Goal: Transaction & Acquisition: Purchase product/service

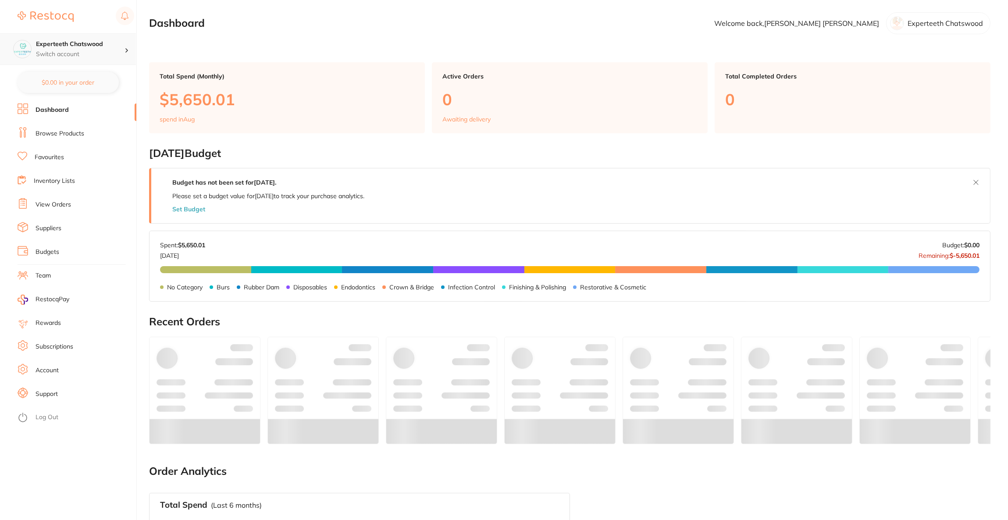
click at [111, 50] on p "Switch account" at bounding box center [80, 54] width 89 height 9
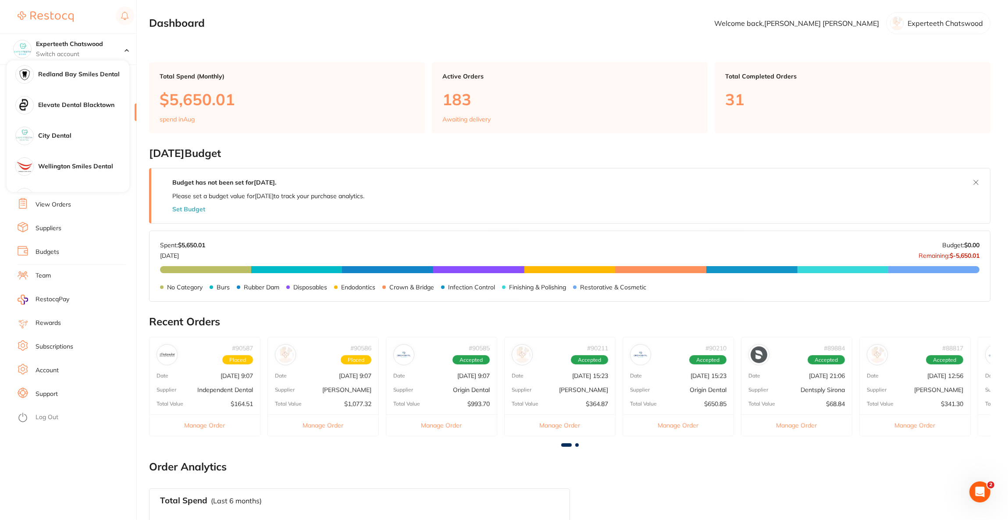
scroll to position [460, 0]
click at [90, 83] on div "Elevate Dental Blacktown" at bounding box center [68, 75] width 123 height 31
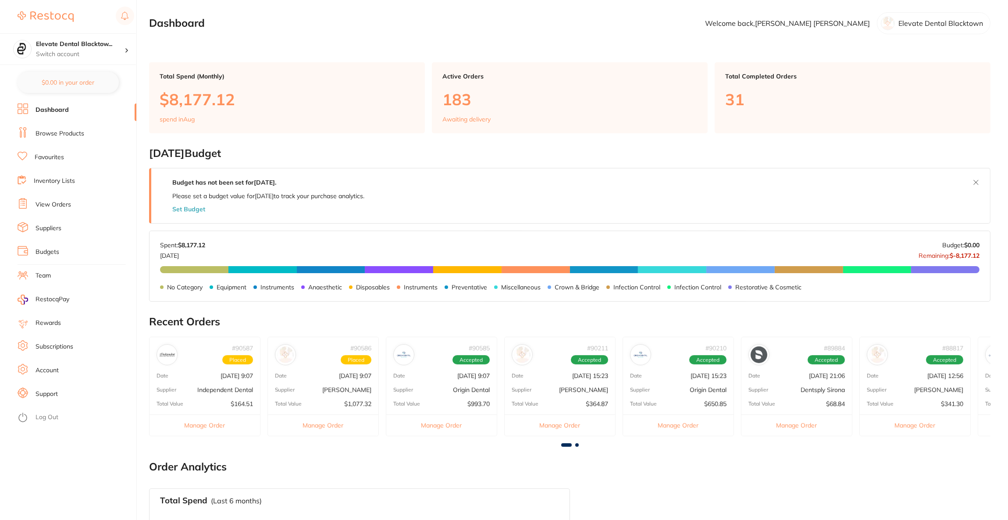
checkbox input "false"
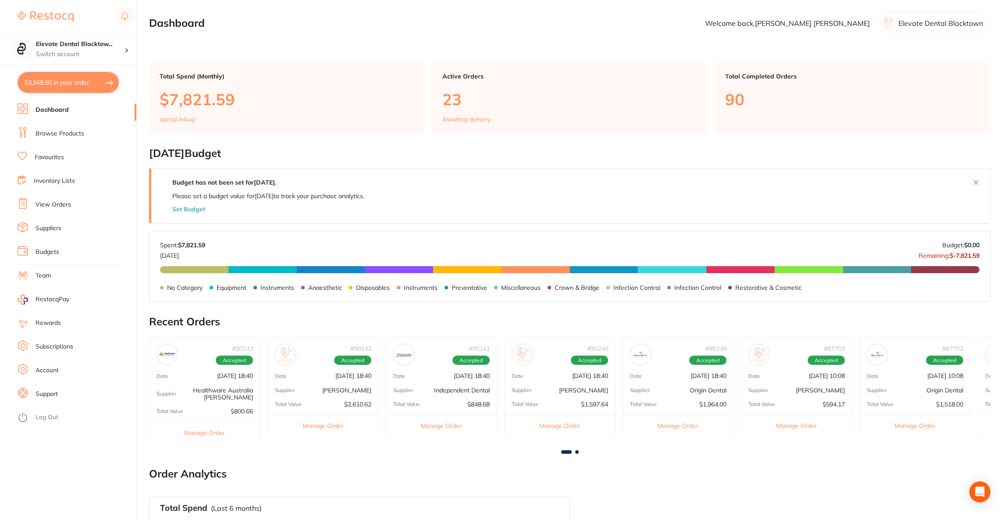
click at [90, 83] on button "$3,569.50 in your order" at bounding box center [68, 82] width 101 height 21
checkbox input "true"
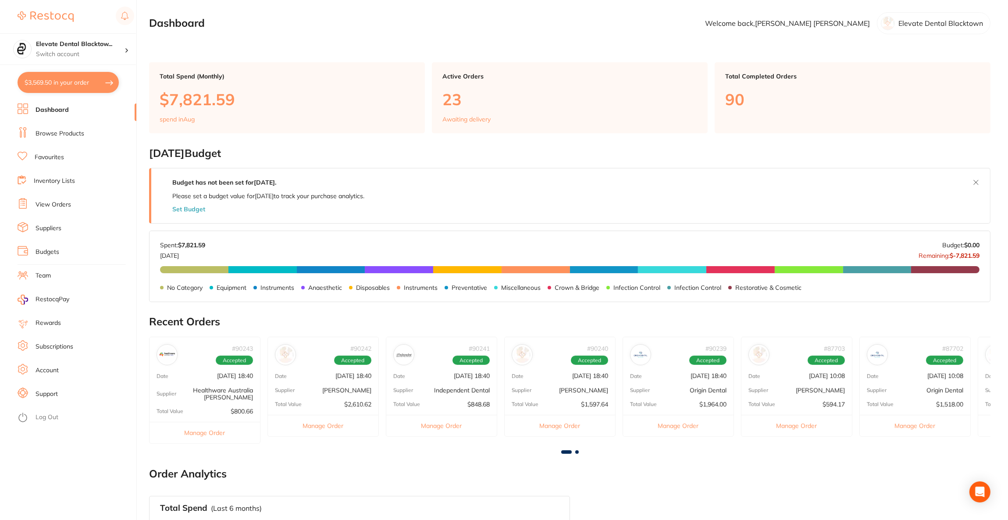
checkbox input "true"
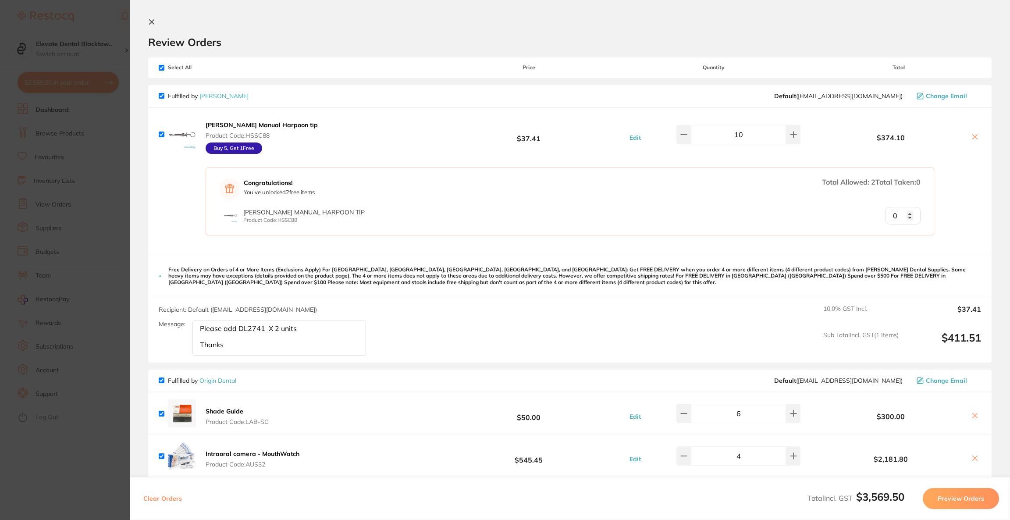
scroll to position [312, 0]
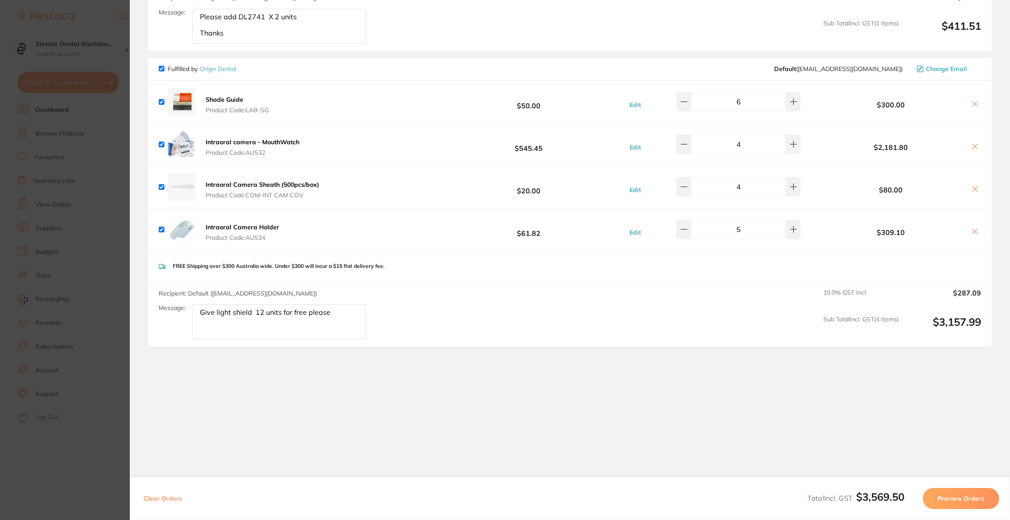
click at [263, 44] on textarea "Give light shield 12 units for free please" at bounding box center [279, 26] width 174 height 35
click at [254, 44] on textarea "Give light shield 1 units for free please" at bounding box center [279, 26] width 174 height 35
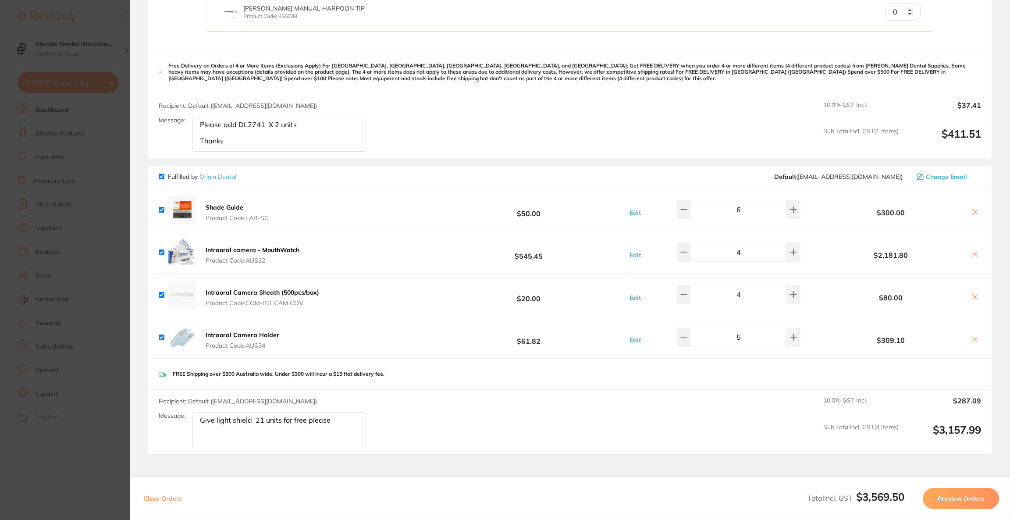
scroll to position [0, 0]
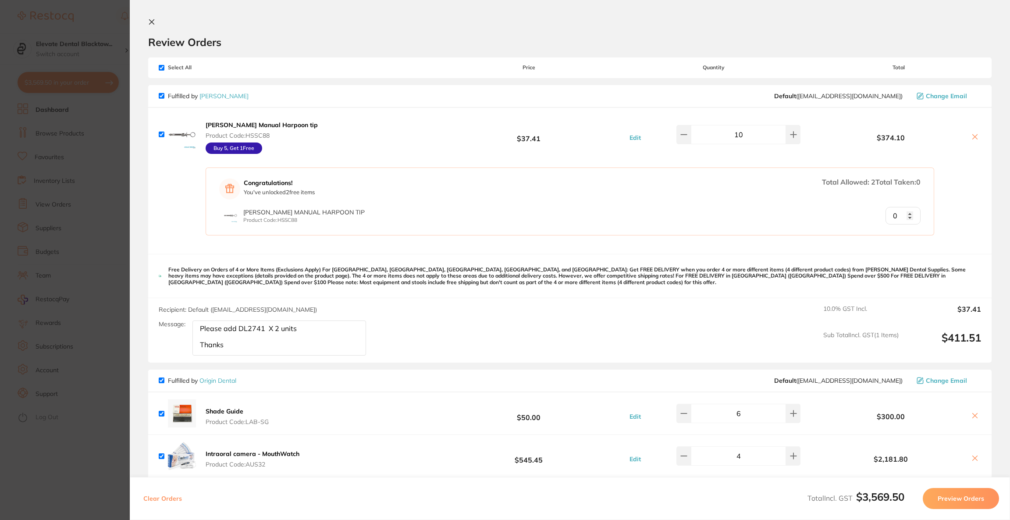
type textarea "Give light shield 21 units for free please"
click at [163, 67] on input "checkbox" at bounding box center [162, 68] width 6 height 6
checkbox input "false"
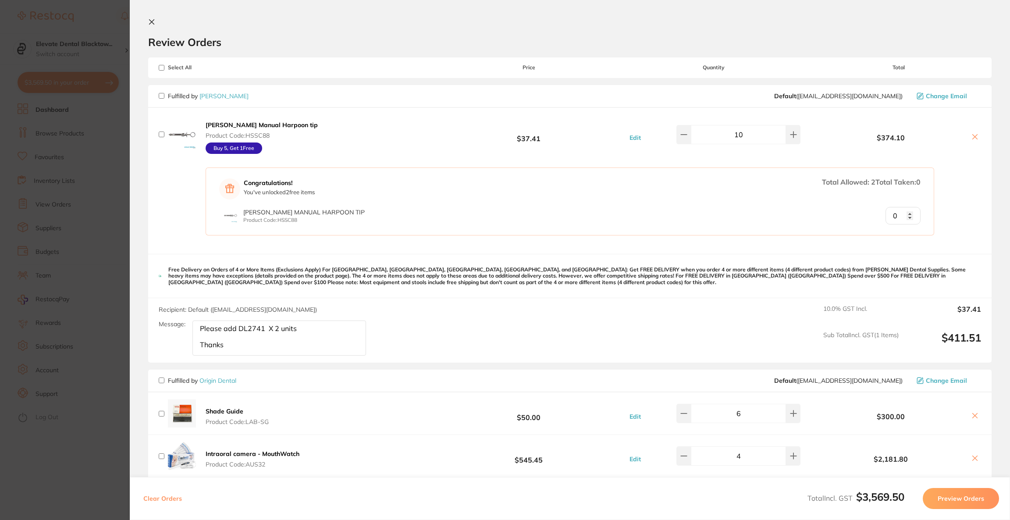
checkbox input "false"
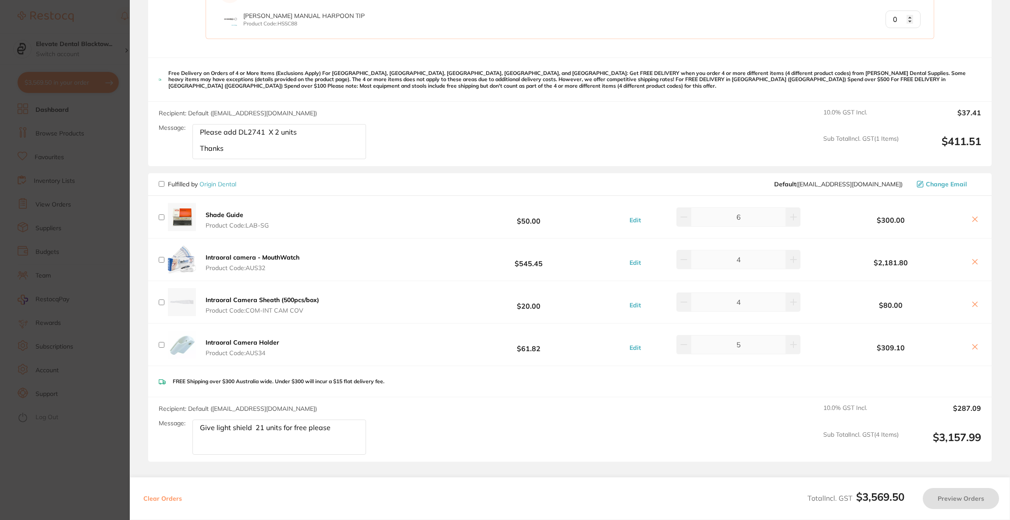
scroll to position [197, 0]
click at [162, 181] on input "checkbox" at bounding box center [162, 184] width 6 height 6
checkbox input "true"
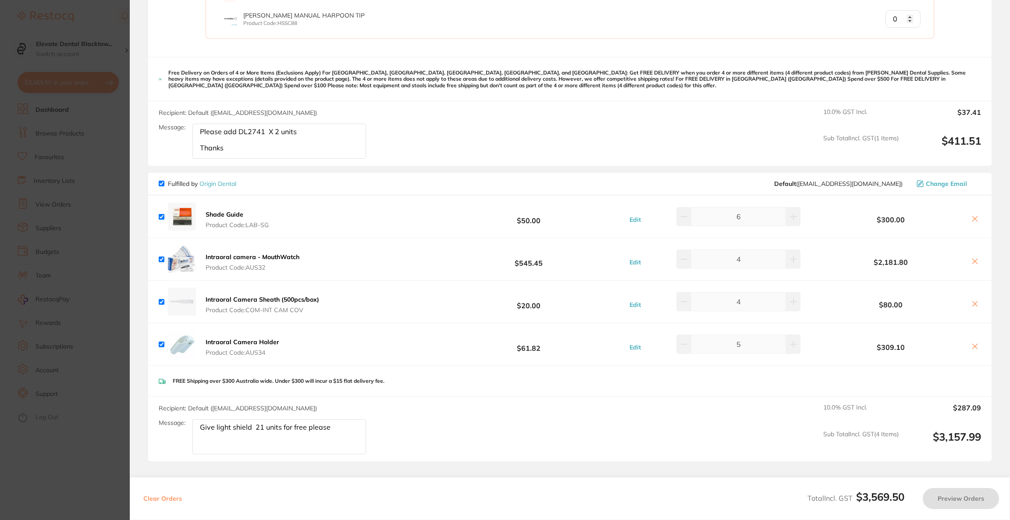
checkbox input "true"
click at [968, 495] on button "Preview Orders" at bounding box center [961, 498] width 76 height 21
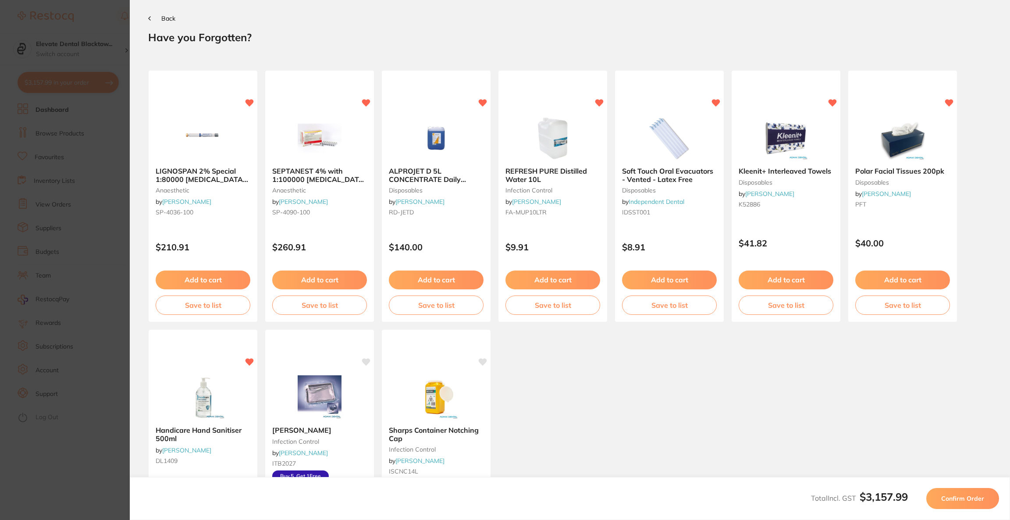
scroll to position [0, 0]
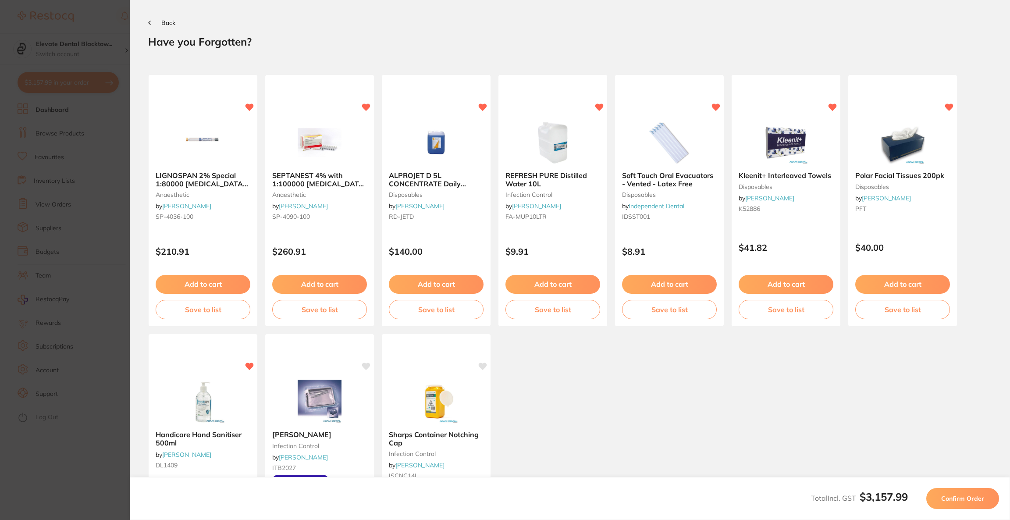
click at [968, 495] on span "Confirm Order" at bounding box center [962, 498] width 43 height 8
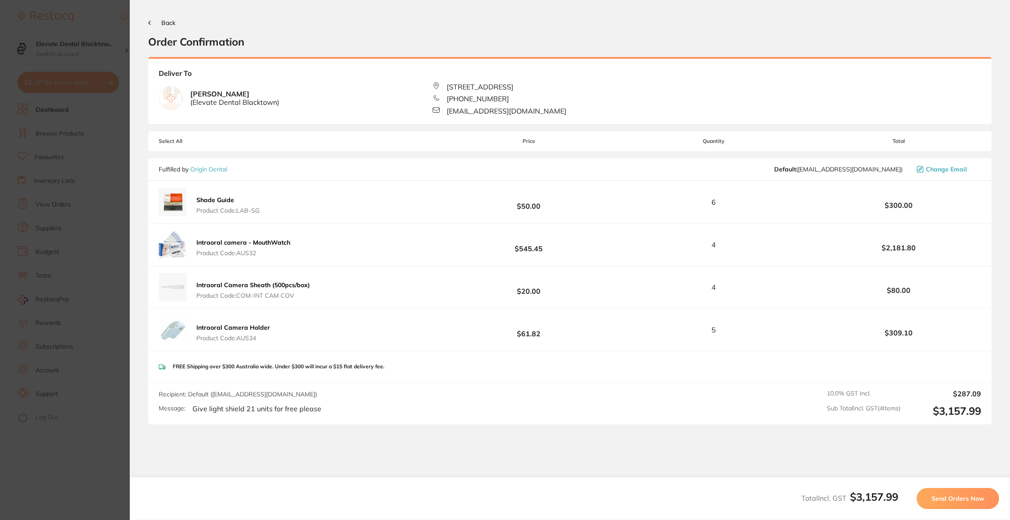
click at [968, 495] on span "Send Orders Now" at bounding box center [958, 498] width 53 height 8
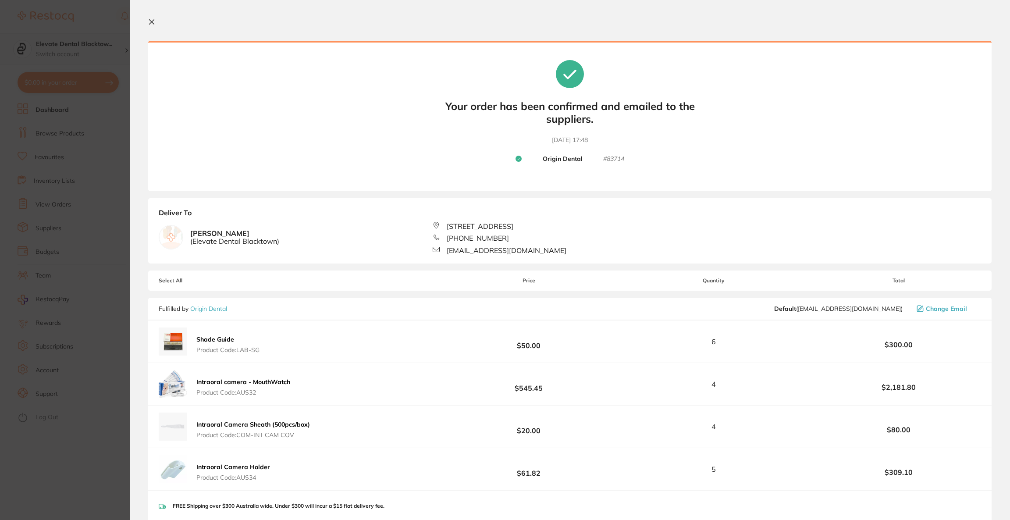
drag, startPoint x: 85, startPoint y: 46, endPoint x: 92, endPoint y: 46, distance: 7.0
click at [85, 46] on section "Update RRP Set your pre negotiated price for this item. Item Agreed RRP (excl. …" at bounding box center [505, 260] width 1010 height 520
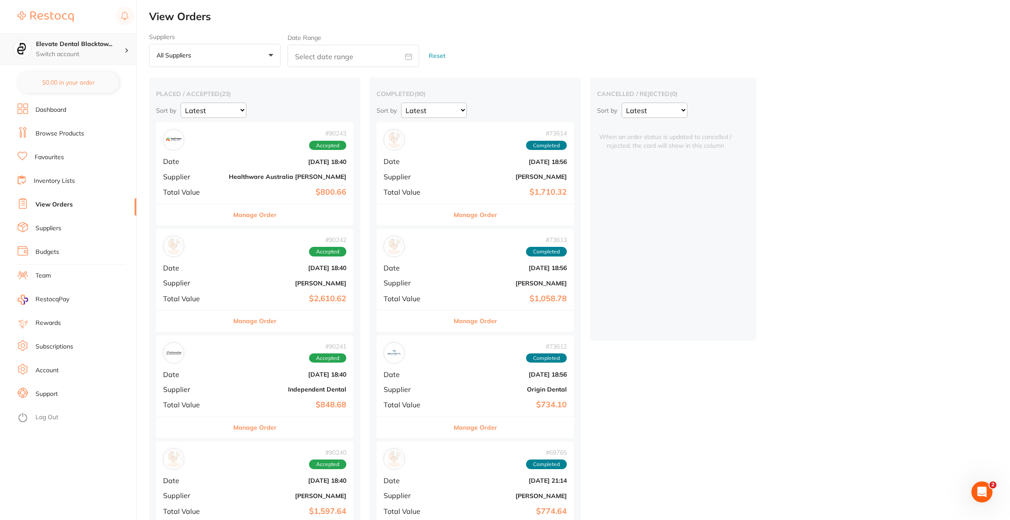
checkbox input "false"
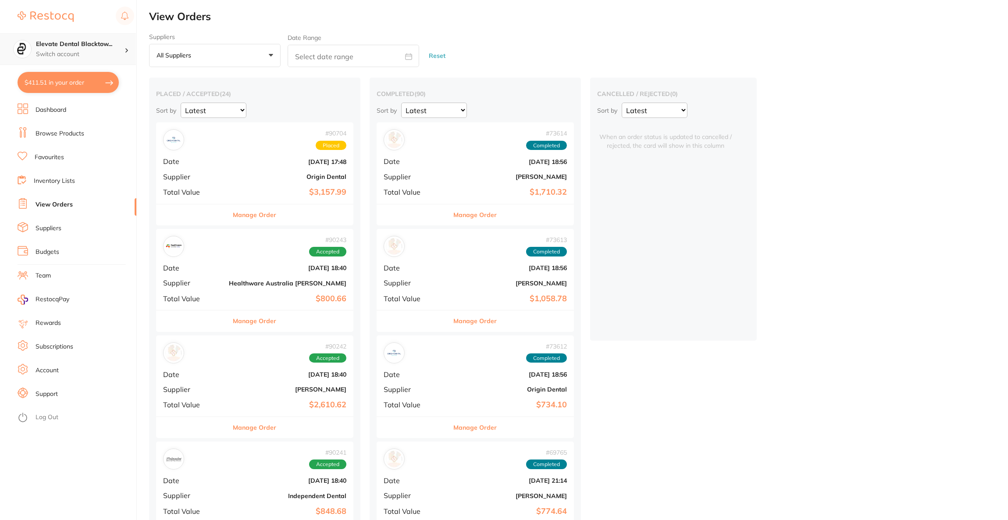
click at [107, 54] on p "Switch account" at bounding box center [80, 54] width 89 height 9
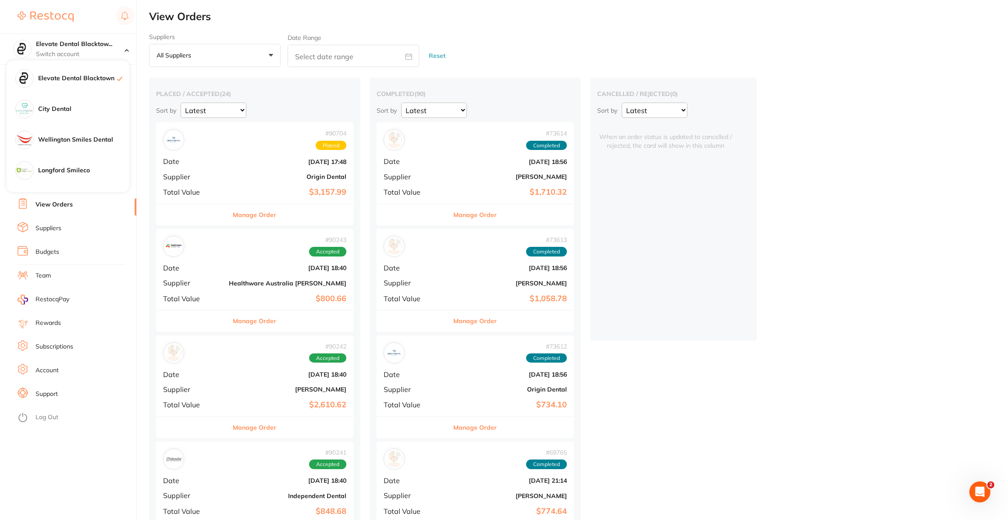
scroll to position [526, 0]
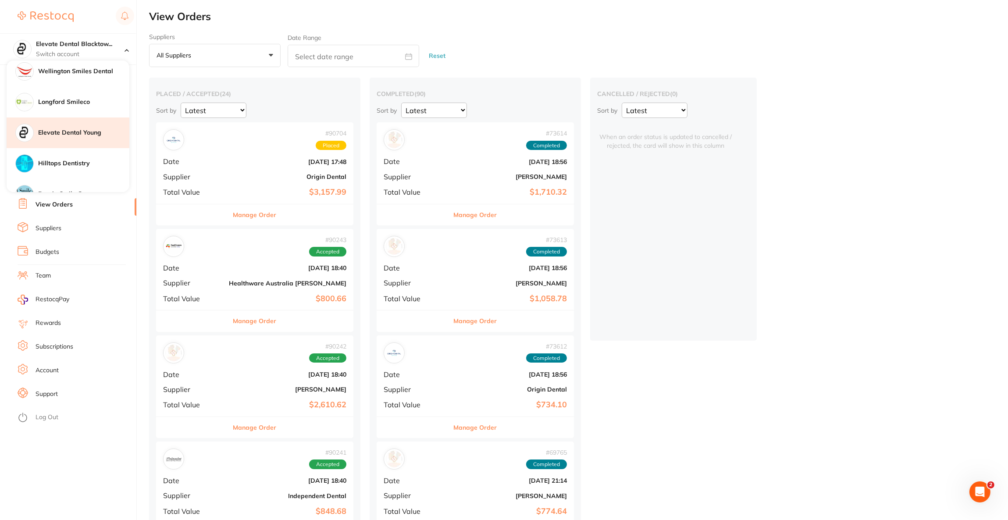
click at [96, 129] on h4 "Elevate Dental Young" at bounding box center [83, 132] width 91 height 9
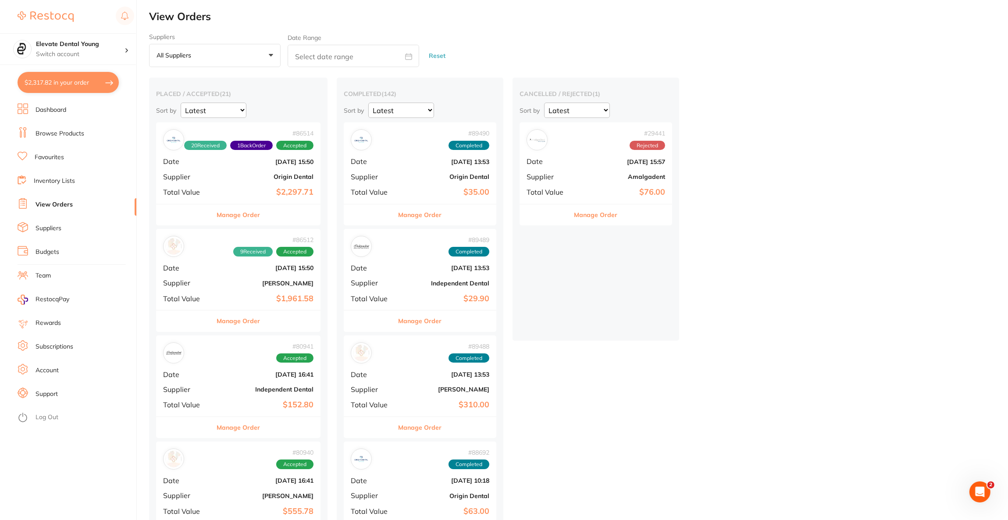
click at [85, 89] on button "$2,317.82 in your order" at bounding box center [68, 82] width 101 height 21
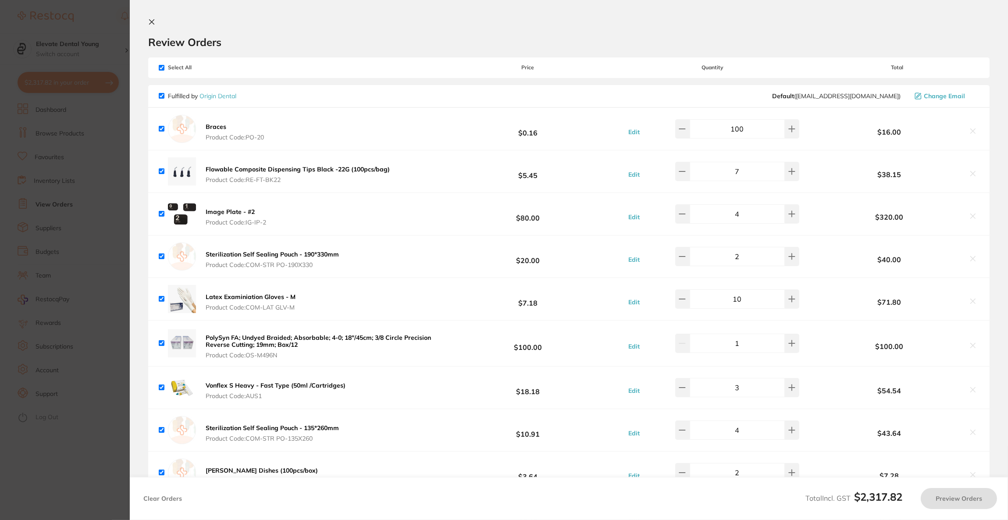
checkbox input "true"
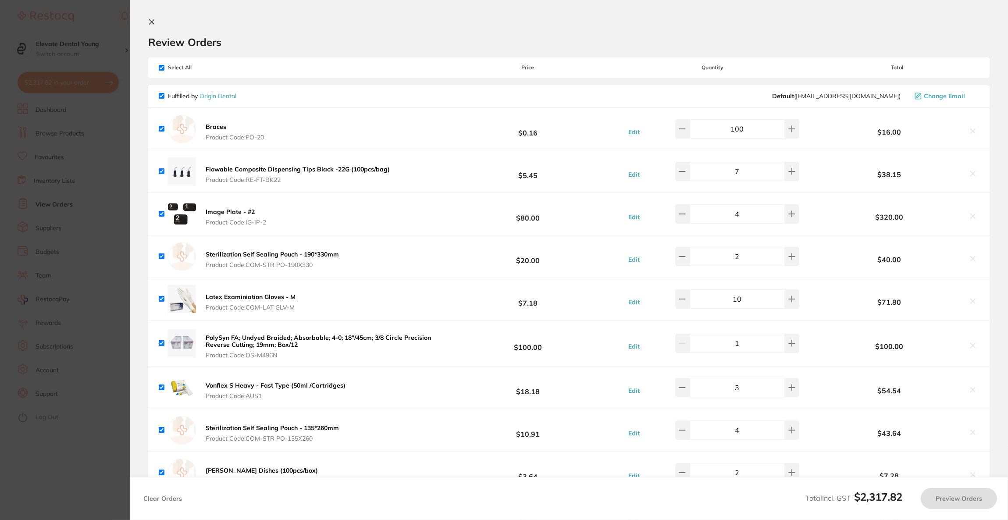
checkbox input "true"
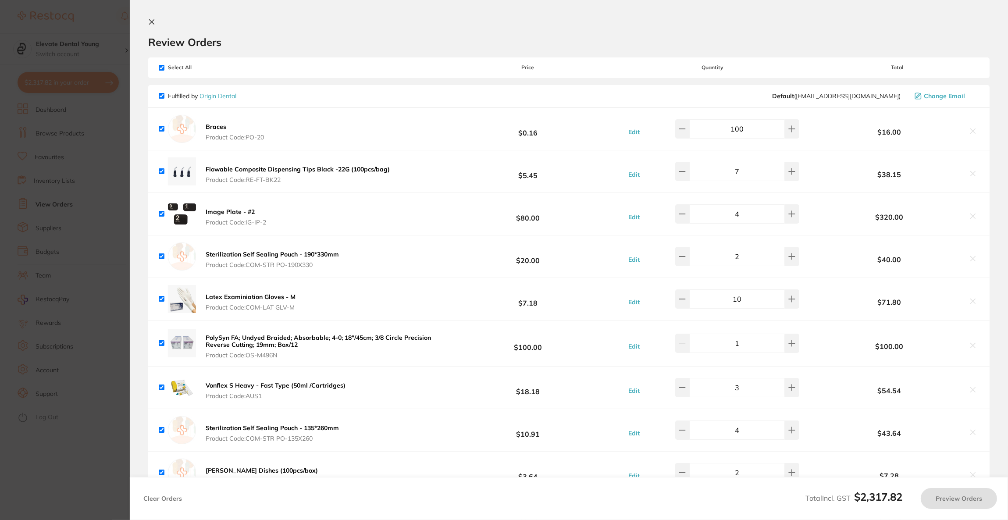
checkbox input "true"
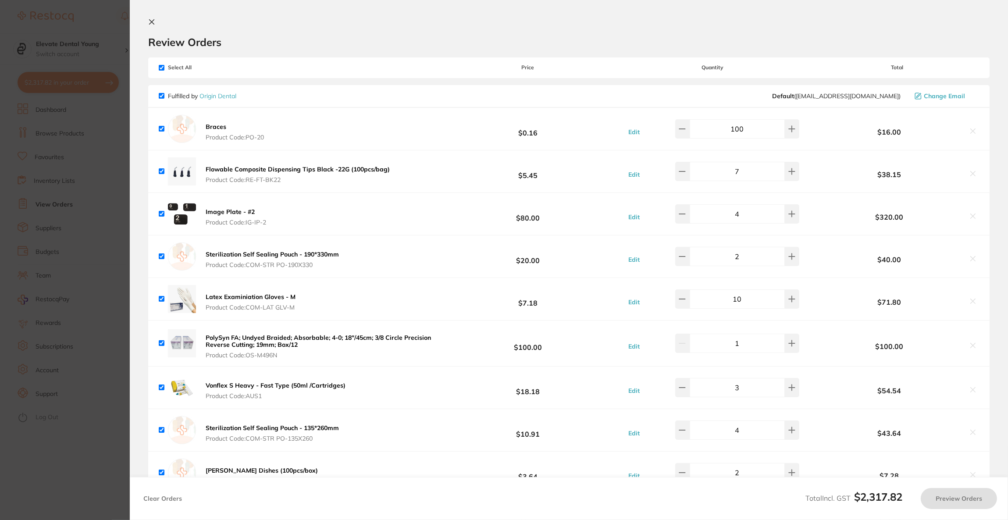
checkbox input "true"
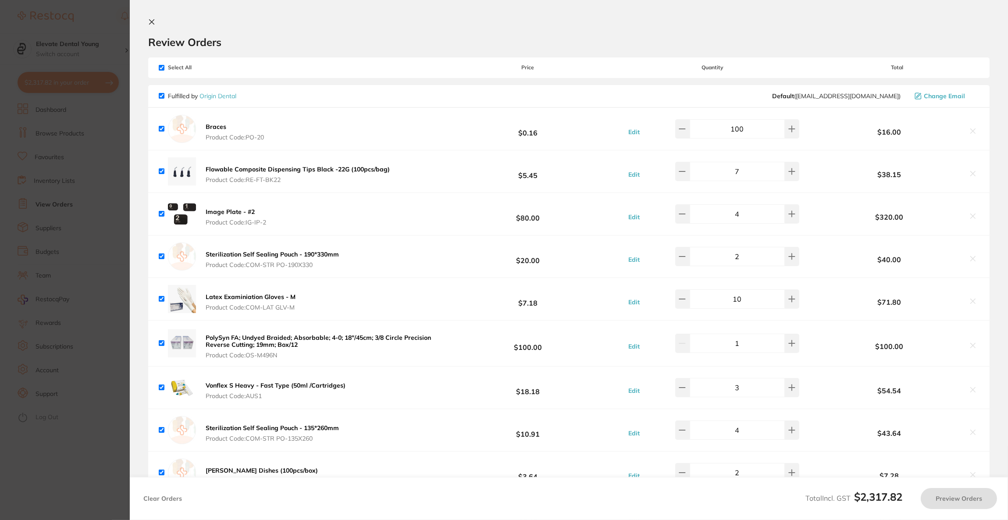
checkbox input "true"
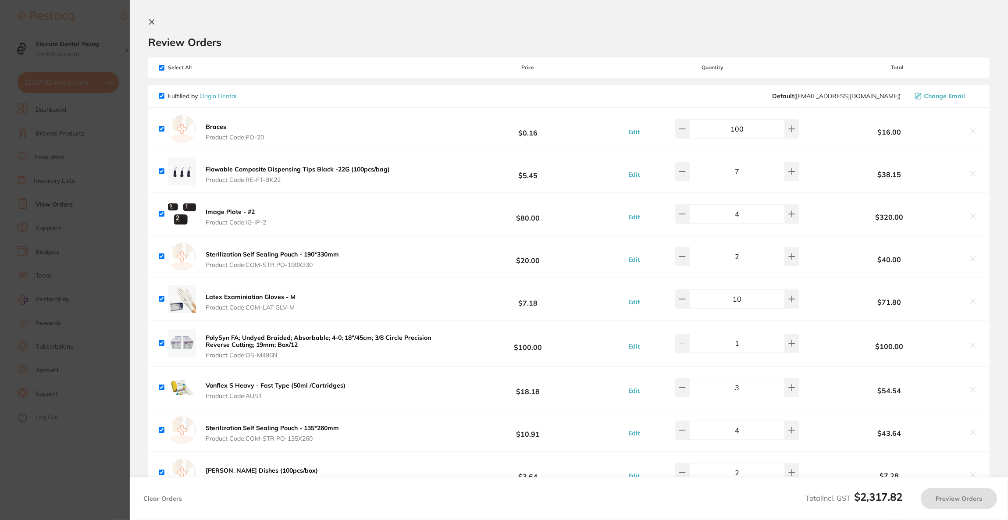
checkbox input "true"
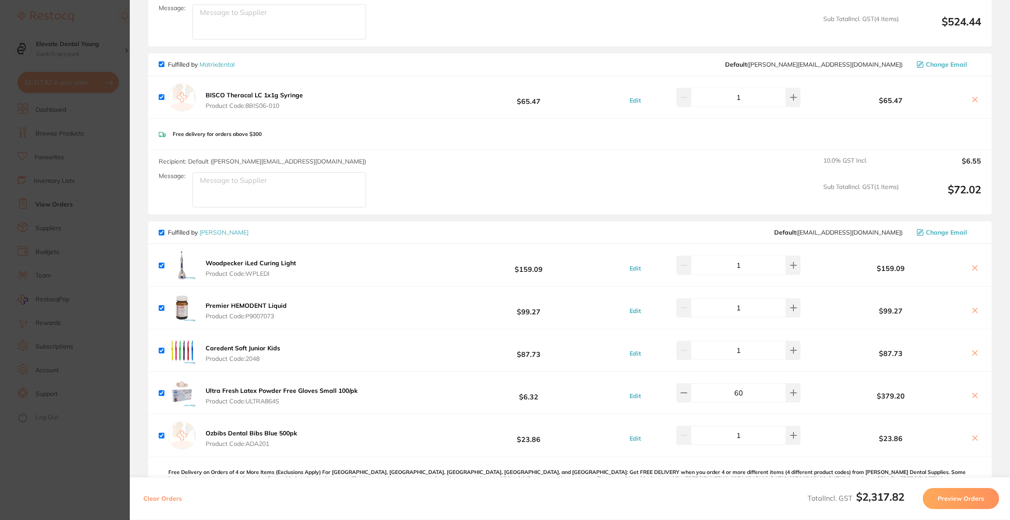
scroll to position [1052, 0]
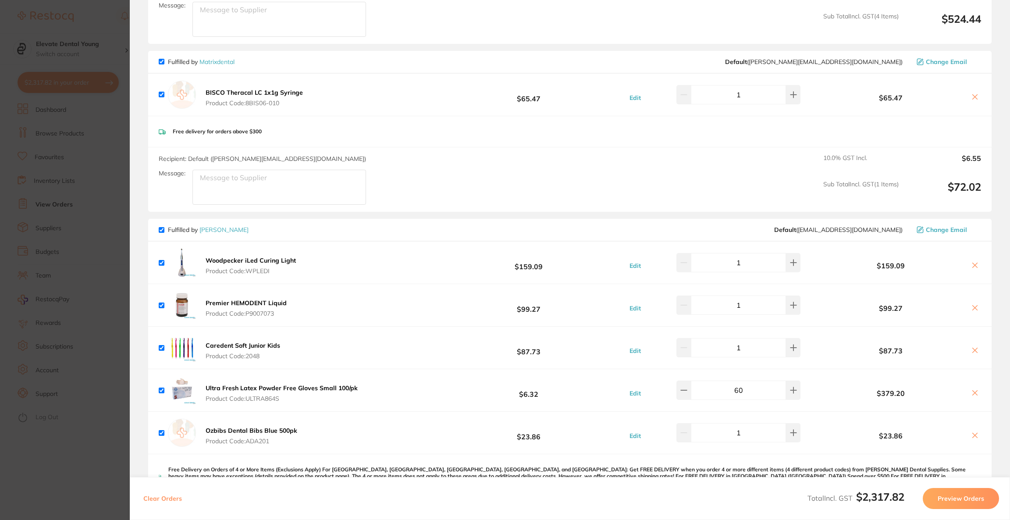
click at [971, 391] on icon at bounding box center [974, 392] width 7 height 7
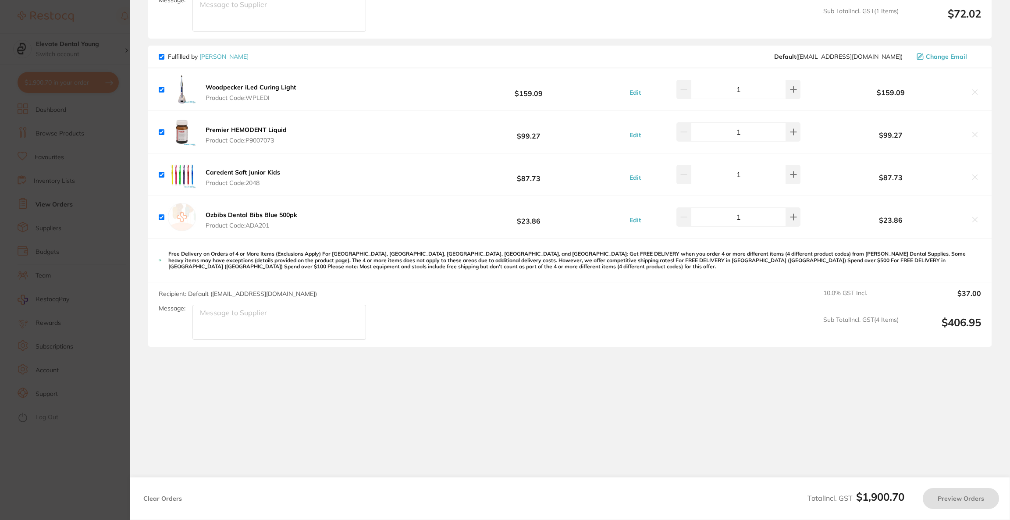
checkbox input "true"
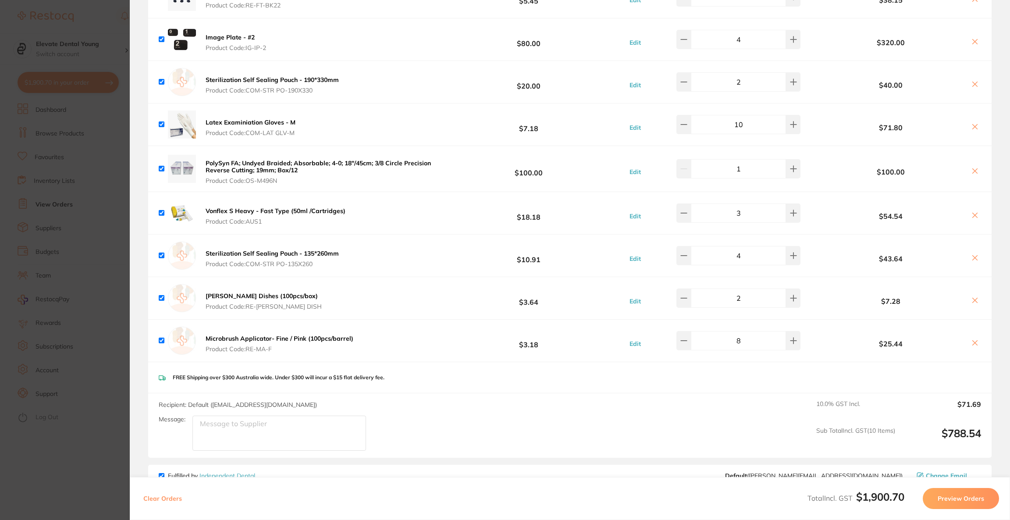
scroll to position [197, 0]
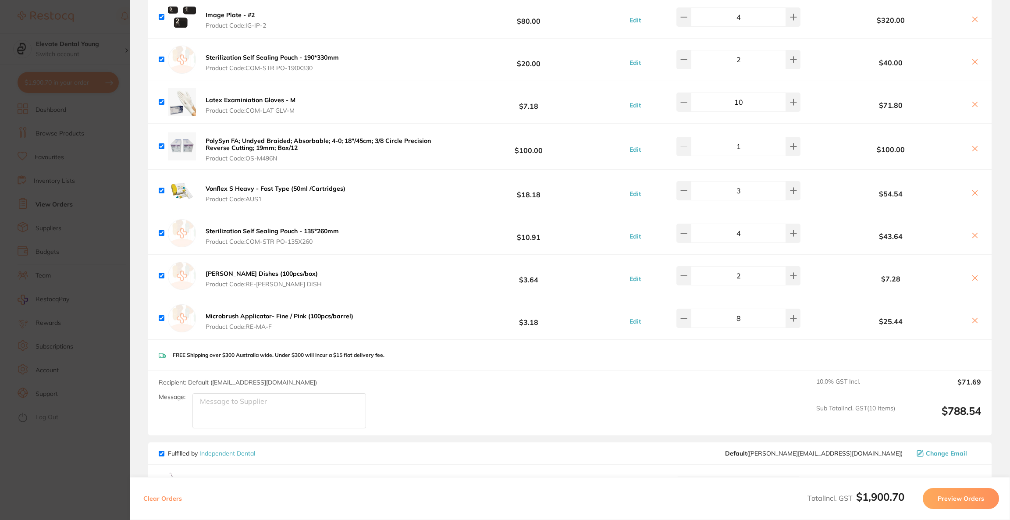
click at [96, 281] on section "Update RRP Set your pre negotiated price for this item. Item Agreed RRP (excl. …" at bounding box center [505, 260] width 1010 height 520
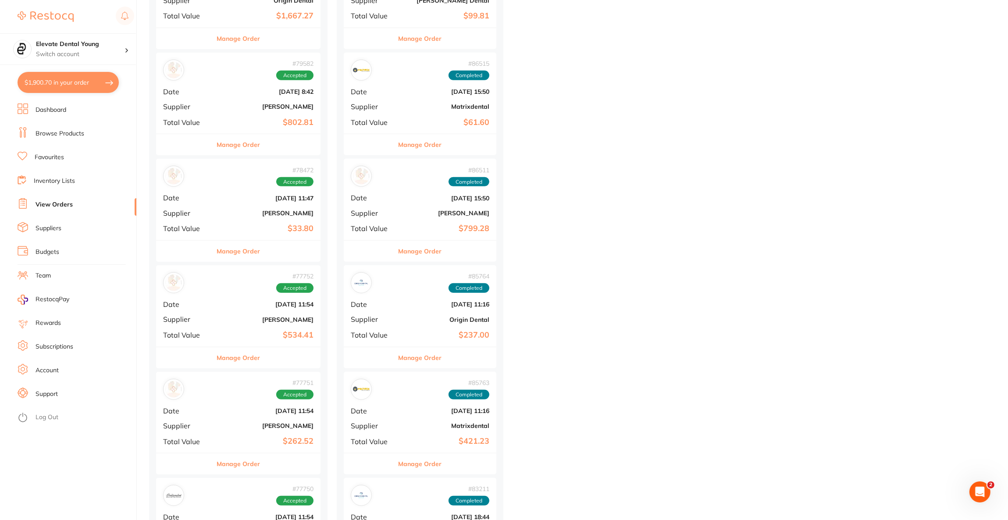
scroll to position [657, 0]
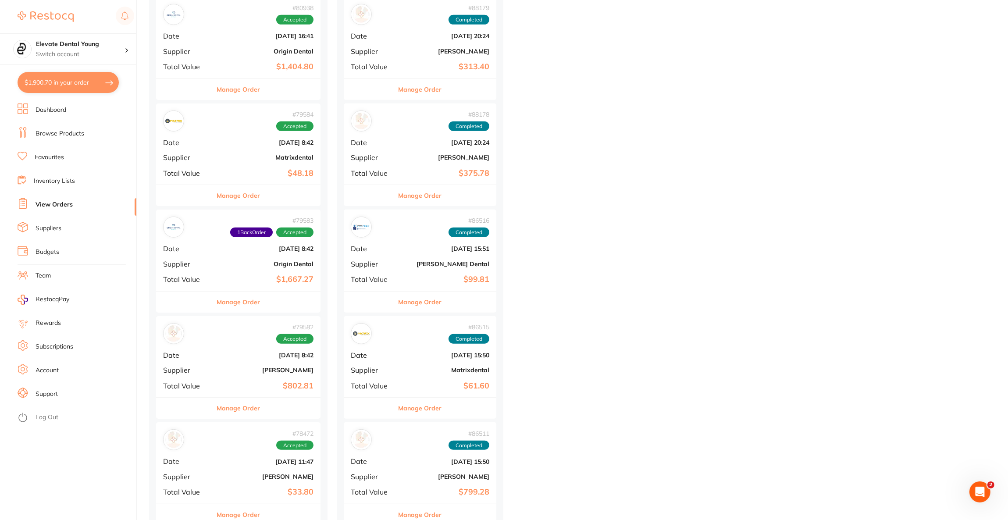
click at [75, 129] on link "Browse Products" at bounding box center [60, 133] width 49 height 9
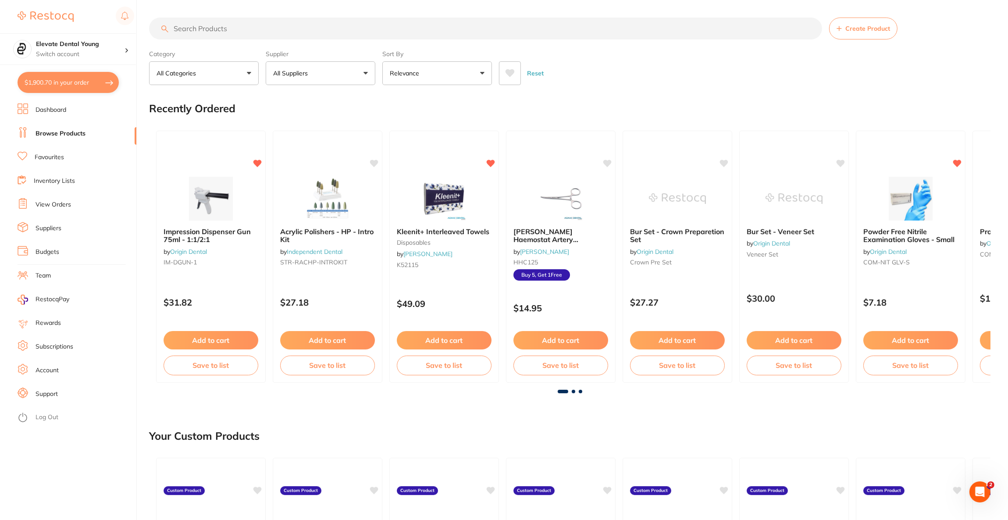
click at [253, 32] on input "search" at bounding box center [485, 29] width 673 height 22
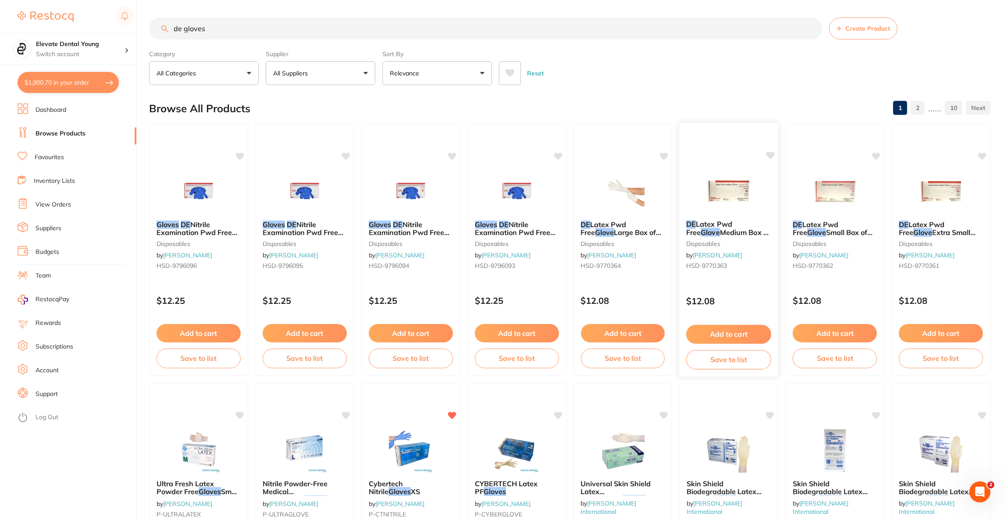
type input "de gloves"
click at [709, 186] on img at bounding box center [728, 191] width 57 height 44
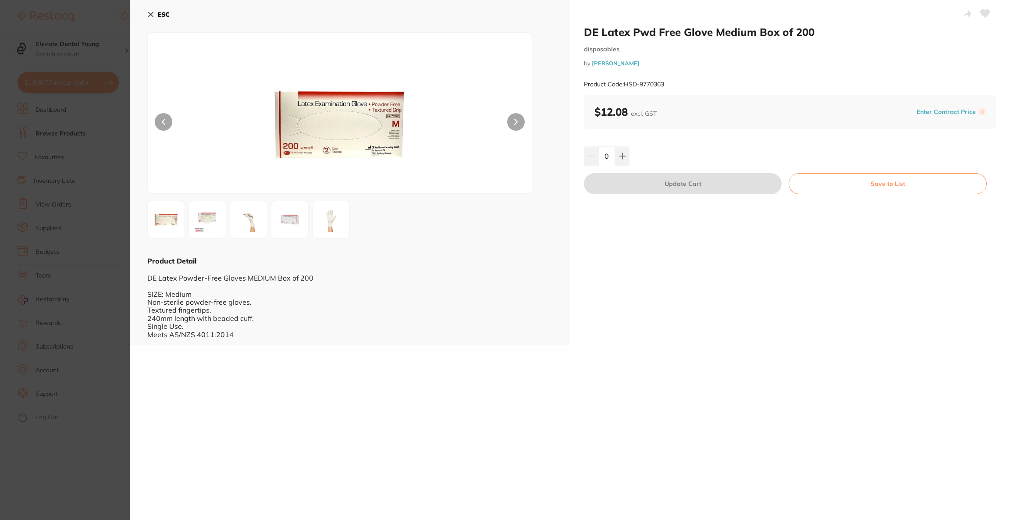
click at [164, 11] on b "ESC" at bounding box center [164, 15] width 12 height 8
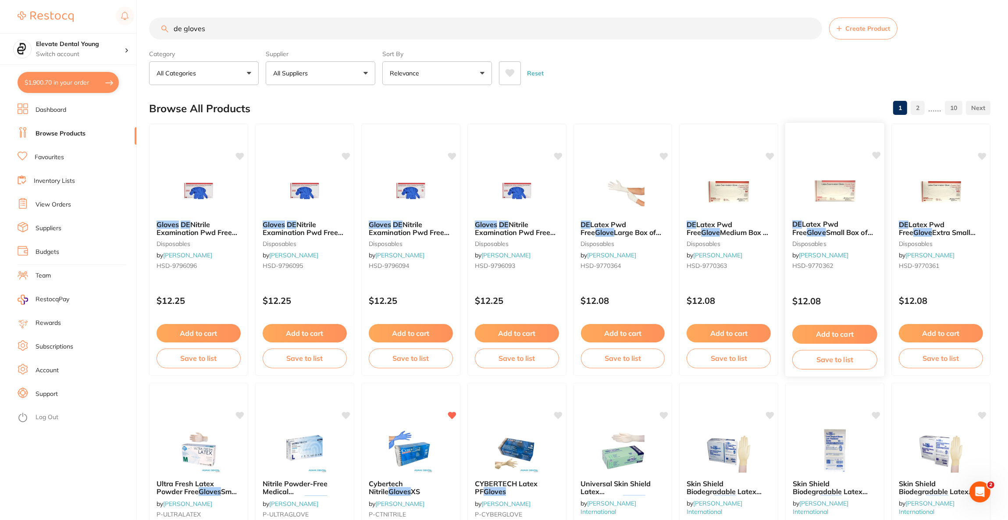
click at [840, 189] on img at bounding box center [834, 191] width 57 height 44
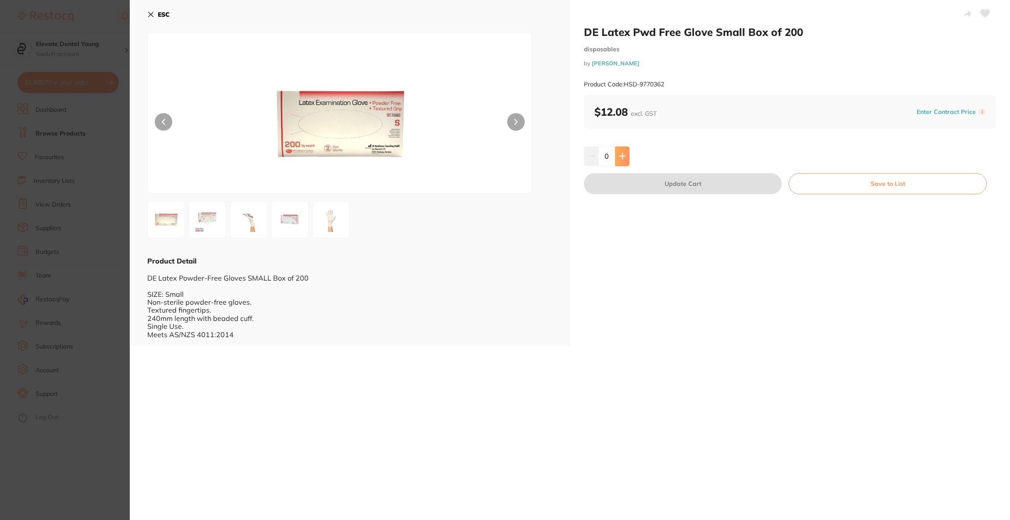
click at [624, 155] on icon at bounding box center [622, 156] width 7 height 7
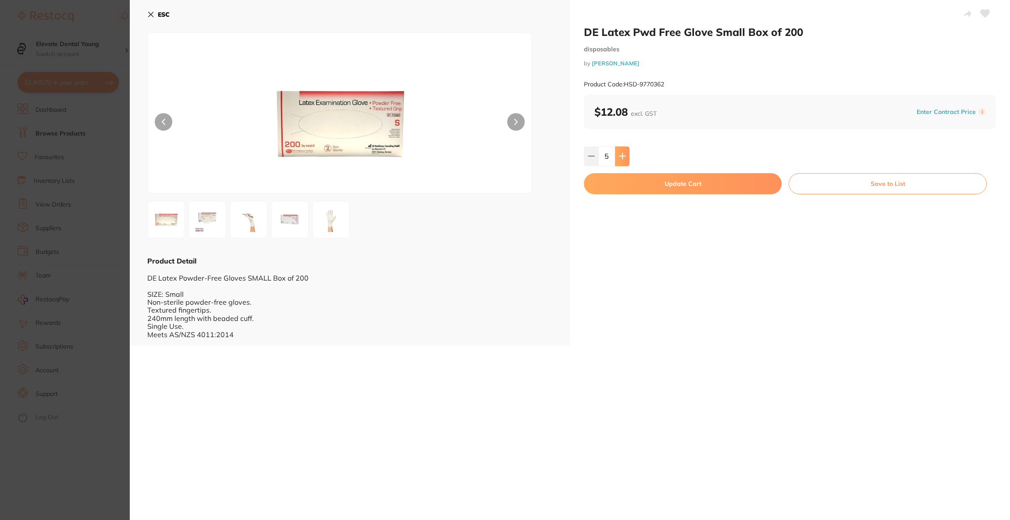
click at [624, 155] on icon at bounding box center [622, 156] width 7 height 7
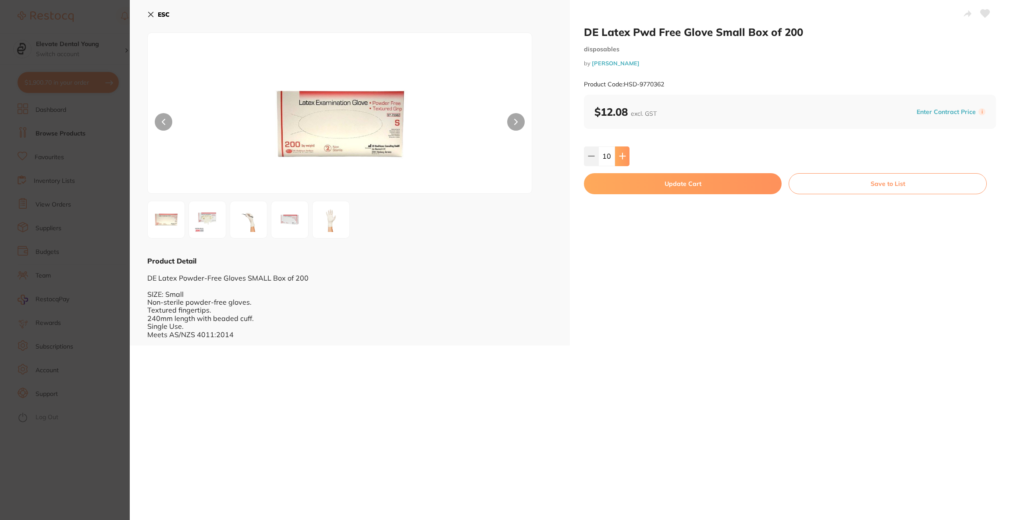
click at [624, 155] on icon at bounding box center [622, 156] width 7 height 7
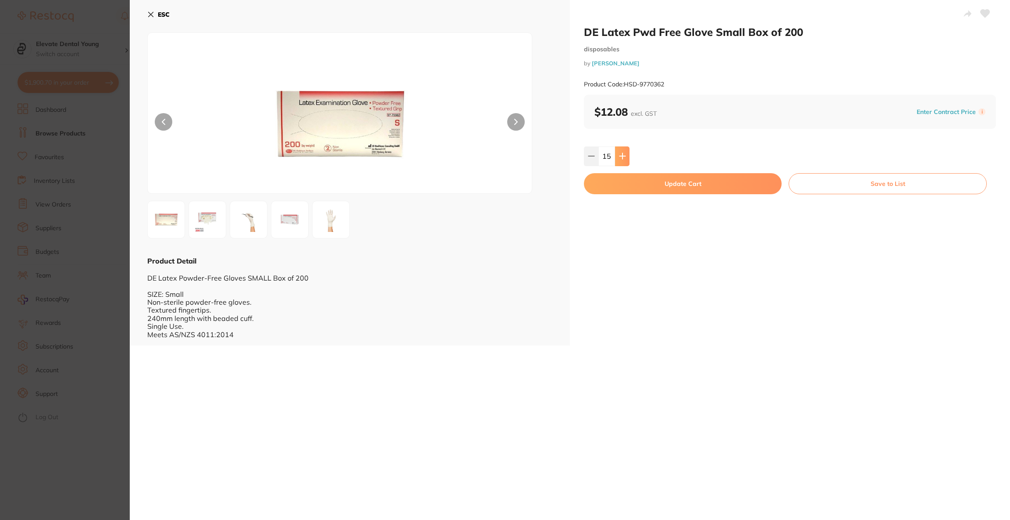
click at [624, 155] on icon at bounding box center [622, 156] width 7 height 7
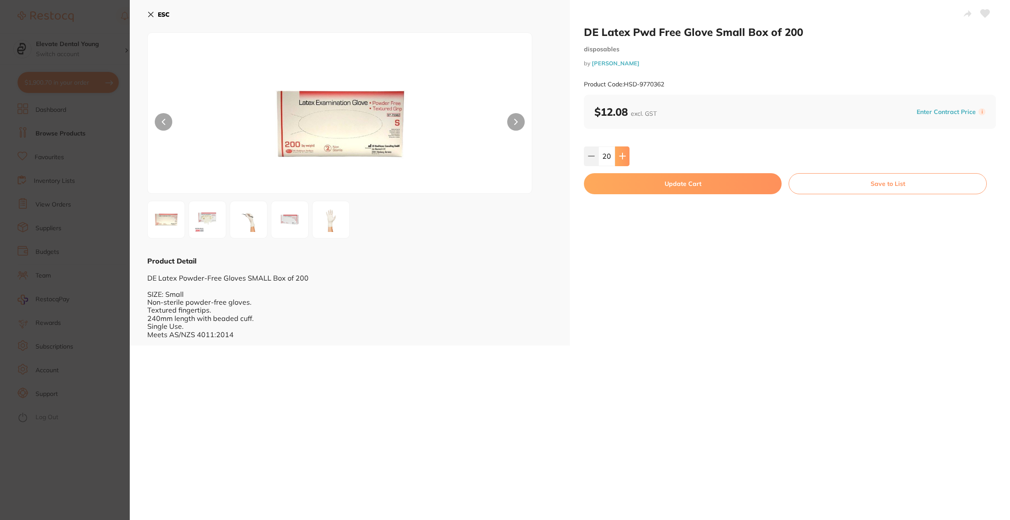
click at [624, 155] on icon at bounding box center [622, 156] width 7 height 7
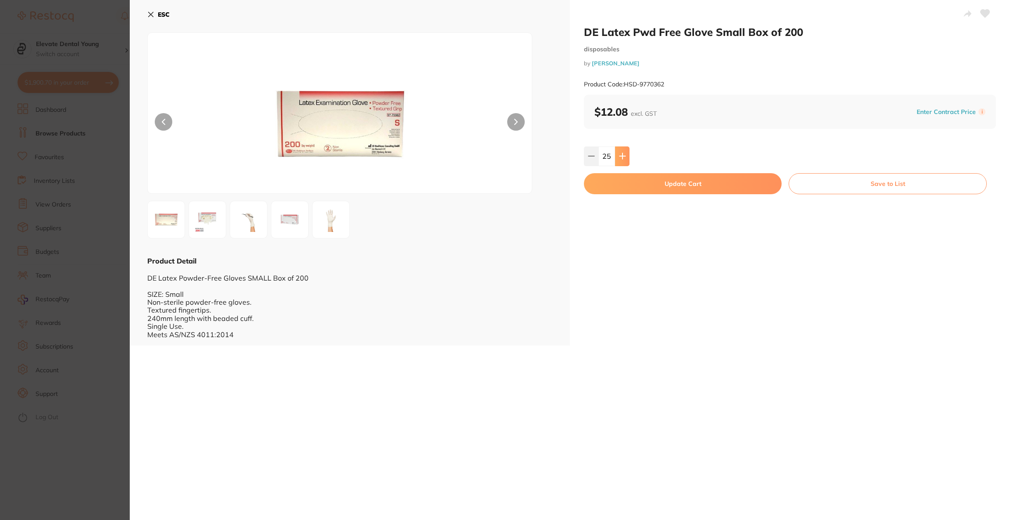
click at [624, 155] on icon at bounding box center [622, 156] width 7 height 7
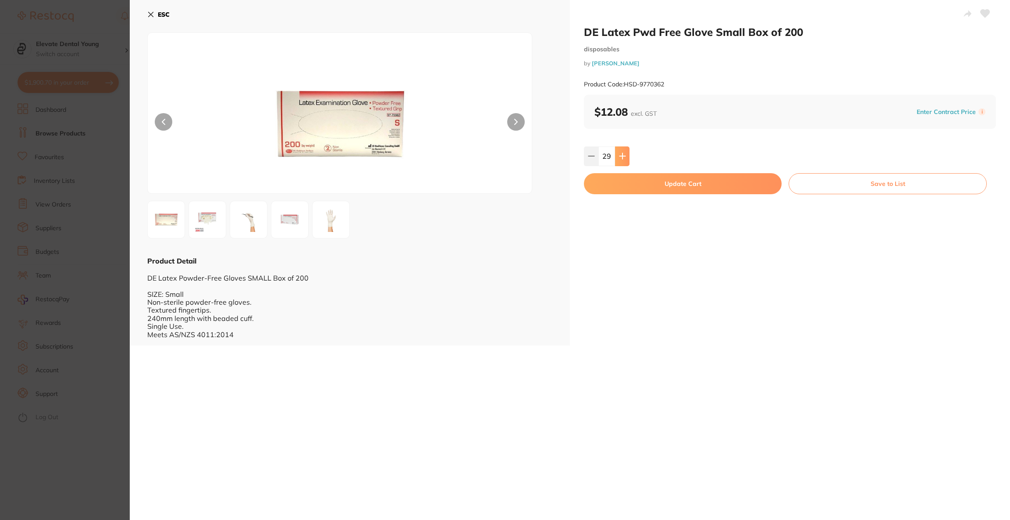
type input "30"
click at [663, 188] on button "Update Cart" at bounding box center [683, 183] width 198 height 21
checkbox input "false"
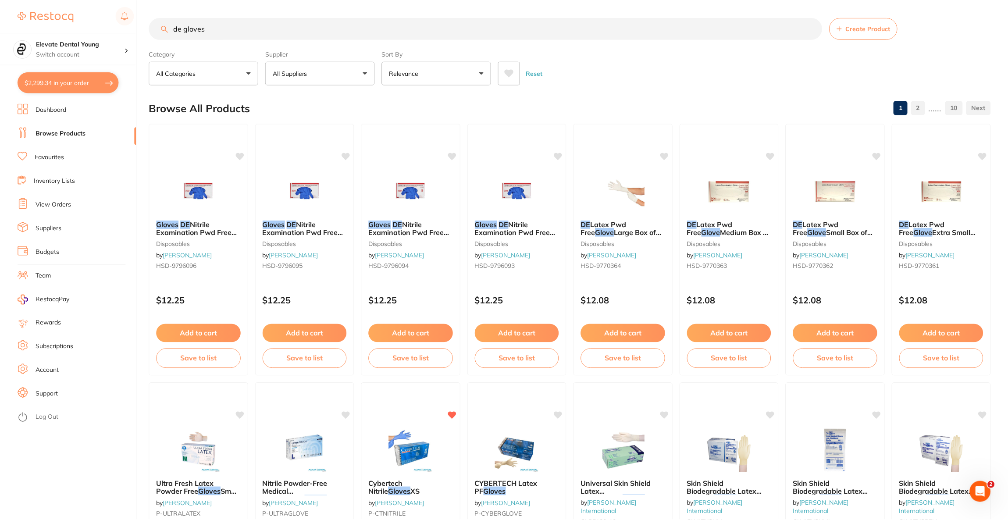
scroll to position [1, 0]
click at [56, 84] on button "$2,299.34 in your order" at bounding box center [68, 82] width 101 height 21
checkbox input "true"
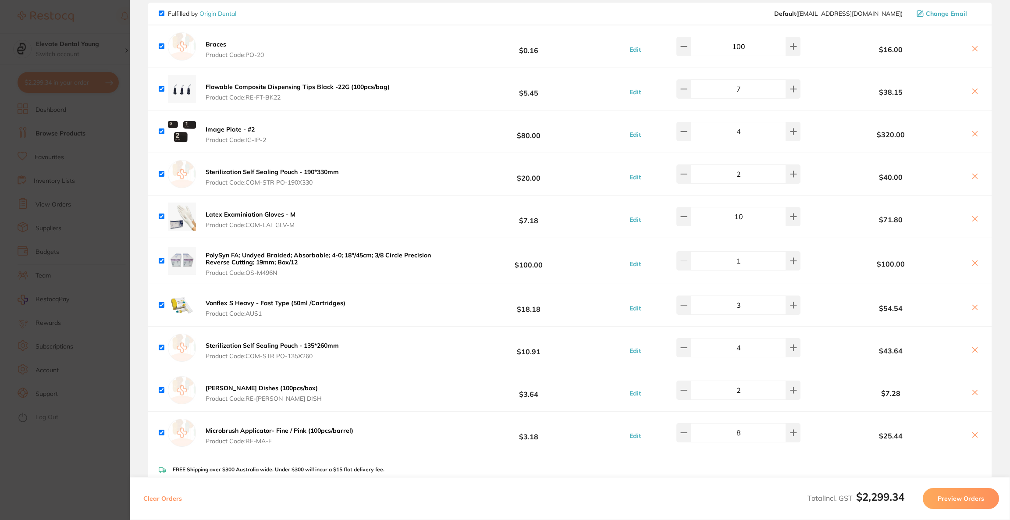
scroll to position [0, 0]
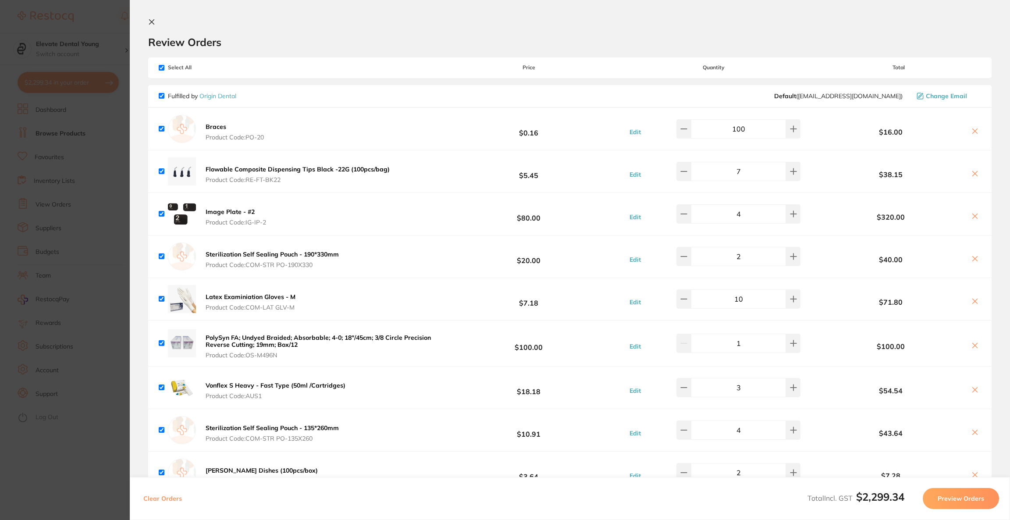
click at [942, 494] on button "Preview Orders" at bounding box center [961, 498] width 76 height 21
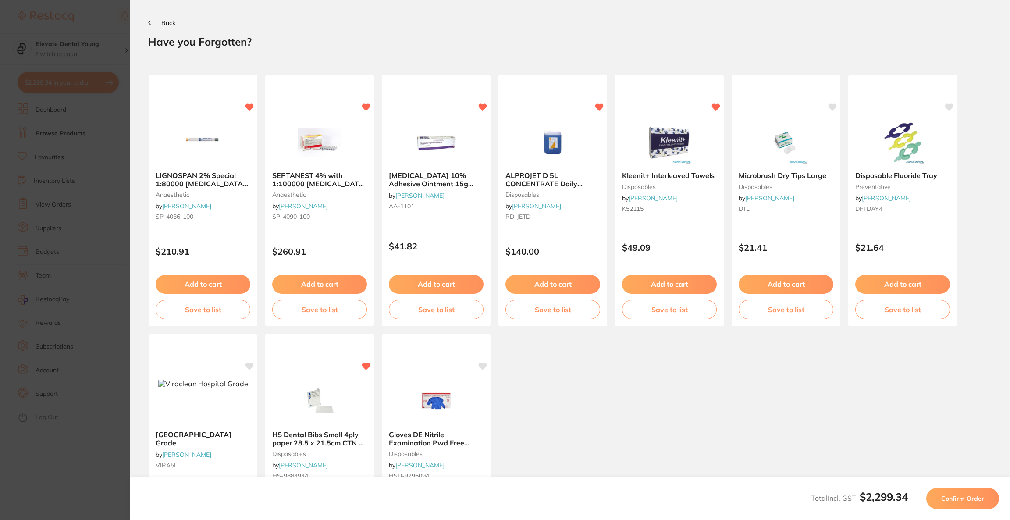
click at [942, 494] on span "Confirm Order" at bounding box center [962, 498] width 43 height 8
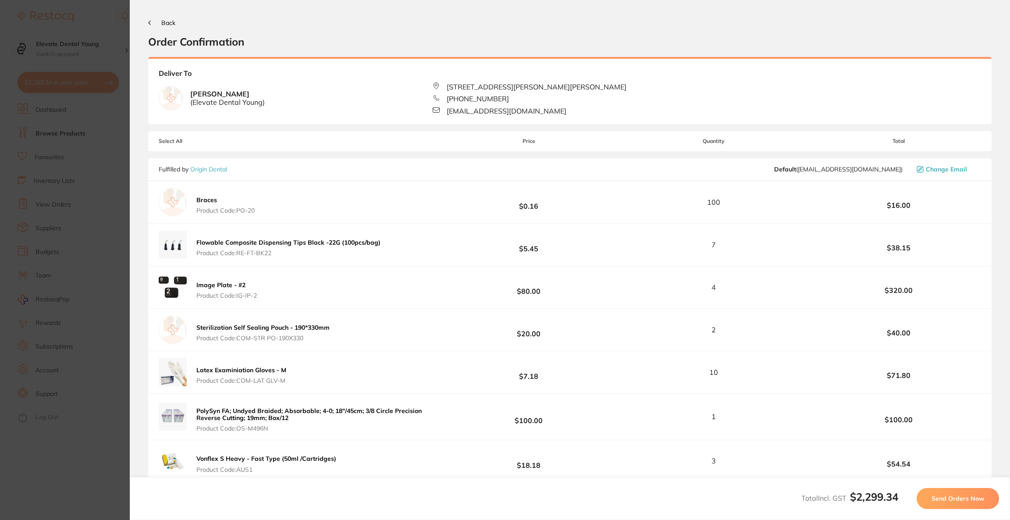
click at [942, 494] on span "Send Orders Now" at bounding box center [958, 498] width 53 height 8
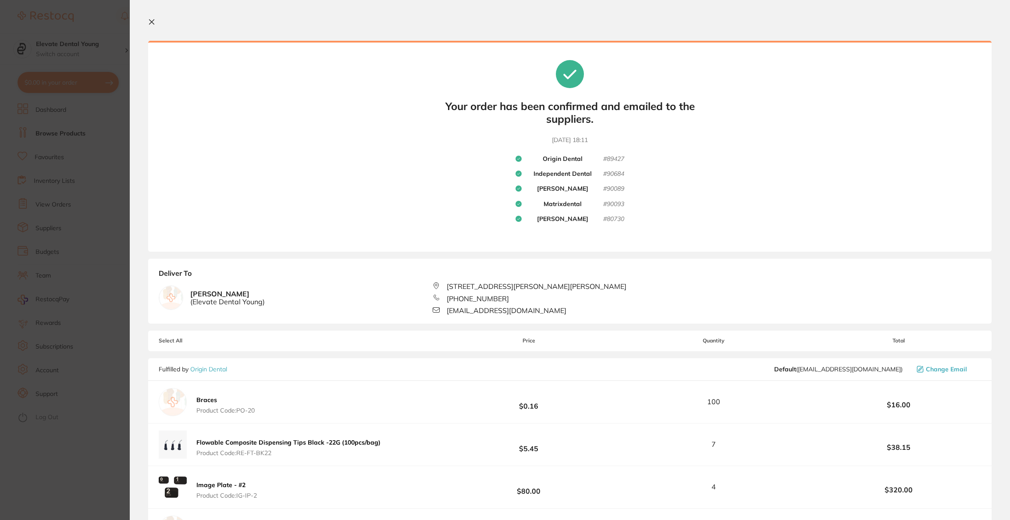
click at [76, 18] on section "Update RRP Set your pre negotiated price for this item. Item Agreed RRP (excl. …" at bounding box center [505, 260] width 1010 height 520
